Goal: Transaction & Acquisition: Purchase product/service

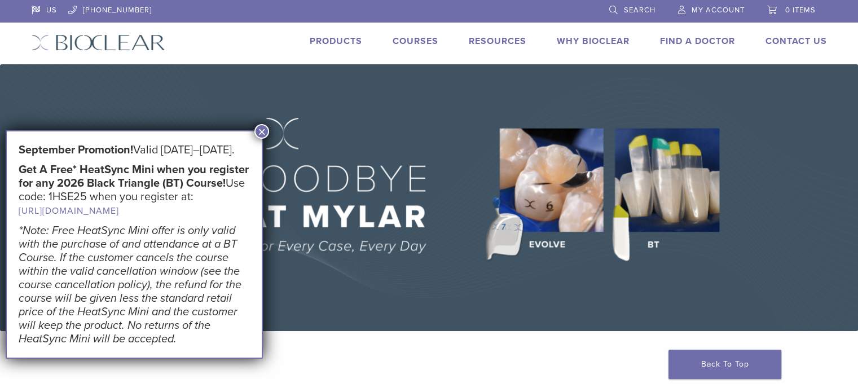
click at [265, 129] on button "×" at bounding box center [262, 131] width 15 height 15
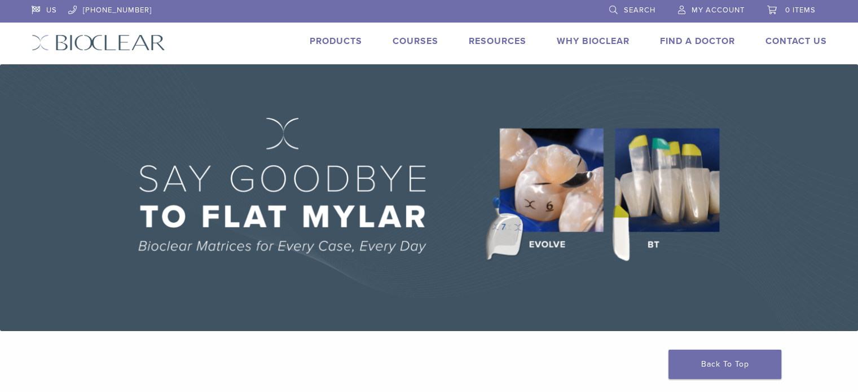
click at [332, 42] on link "Products" at bounding box center [336, 41] width 52 height 11
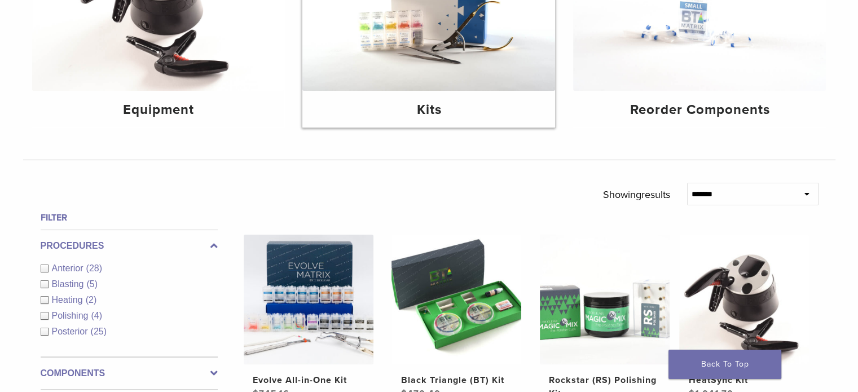
scroll to position [203, 0]
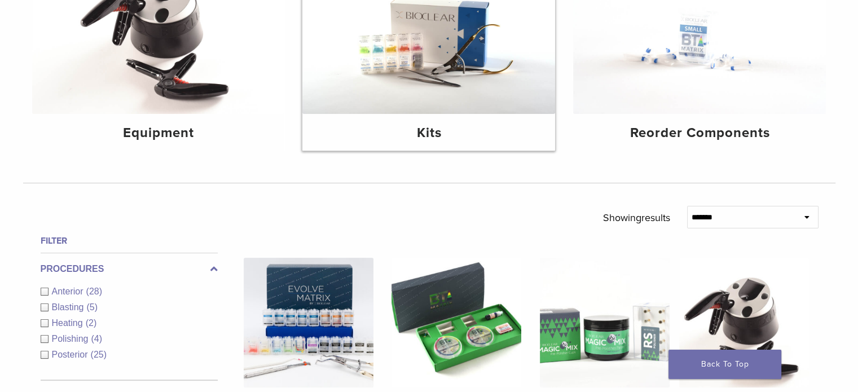
click at [454, 60] on img at bounding box center [428, 29] width 253 height 169
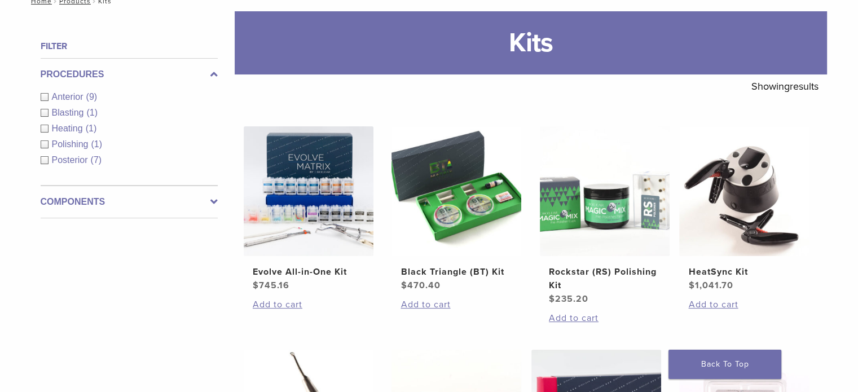
scroll to position [129, 0]
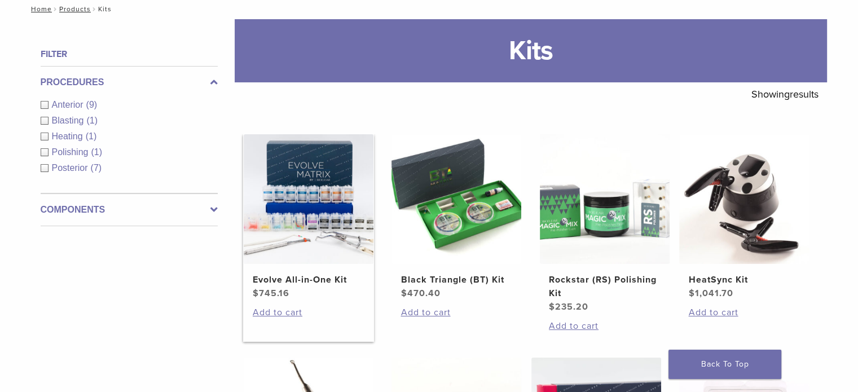
click at [293, 199] on img at bounding box center [309, 199] width 130 height 130
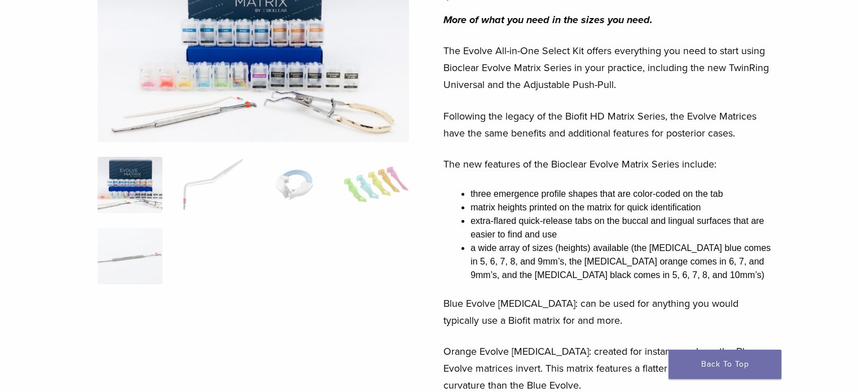
scroll to position [166, 0]
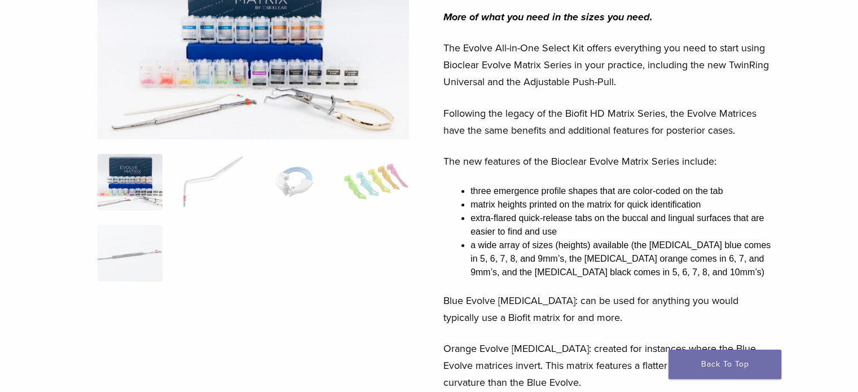
click at [655, 76] on p "The Evolve All-in-One Select Kit offers everything you need to start using Bioc…" at bounding box center [610, 65] width 332 height 51
click at [542, 59] on p "The Evolve All-in-One Select Kit offers everything you need to start using Bioc…" at bounding box center [610, 65] width 332 height 51
